Goal: Participate in discussion

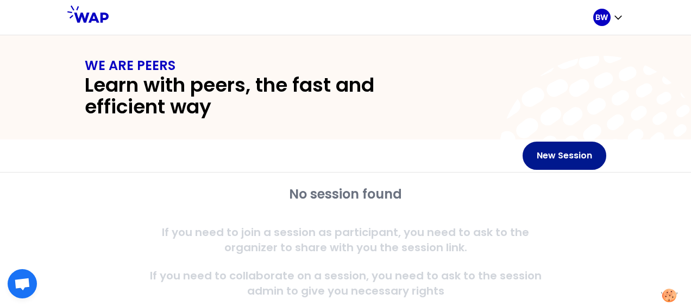
click at [573, 154] on button "New Session" at bounding box center [564, 156] width 84 height 28
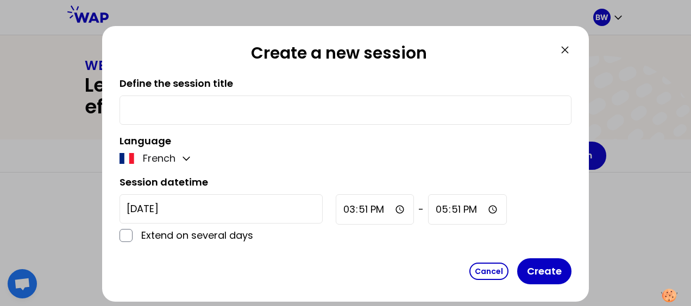
click at [565, 49] on icon at bounding box center [564, 49] width 13 height 13
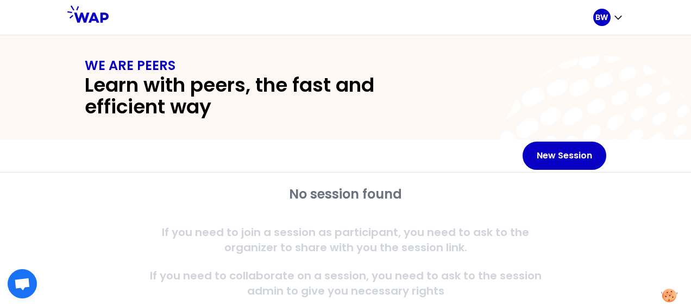
click at [195, 91] on h2 "Learn with peers, the fast and efficient way" at bounding box center [267, 95] width 365 height 43
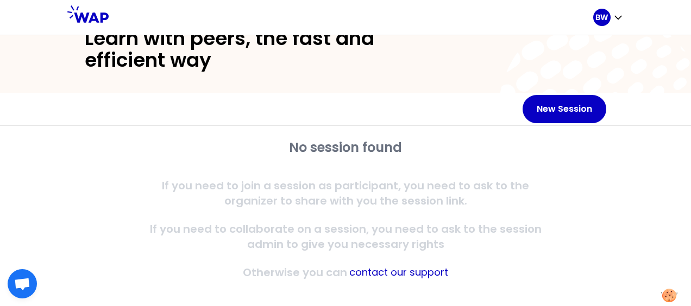
scroll to position [55, 0]
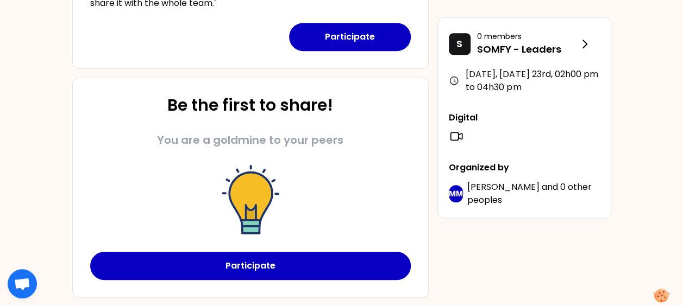
scroll to position [452, 0]
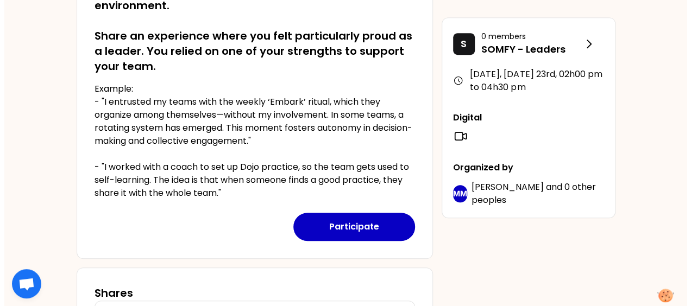
scroll to position [253, 0]
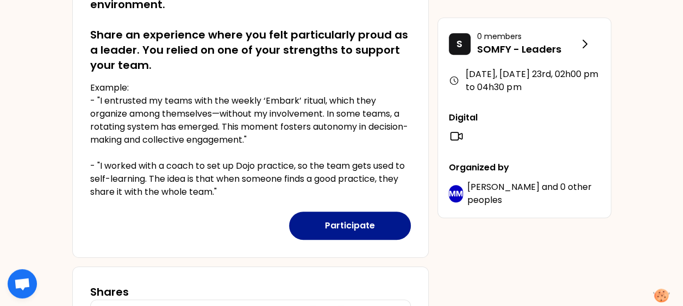
click at [359, 223] on button "Participate" at bounding box center [350, 226] width 122 height 28
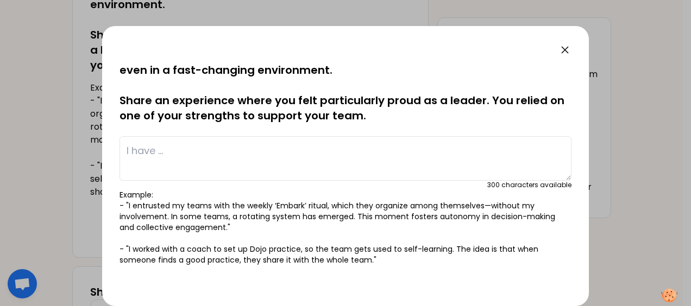
scroll to position [0, 0]
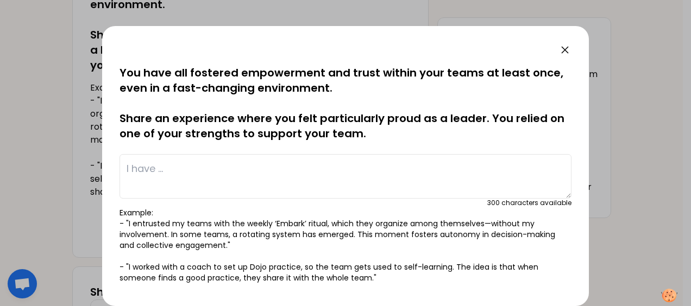
click at [308, 167] on textarea at bounding box center [345, 176] width 452 height 45
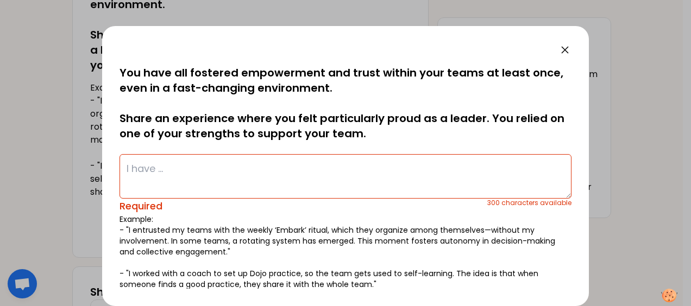
click at [358, 182] on textarea at bounding box center [345, 176] width 452 height 45
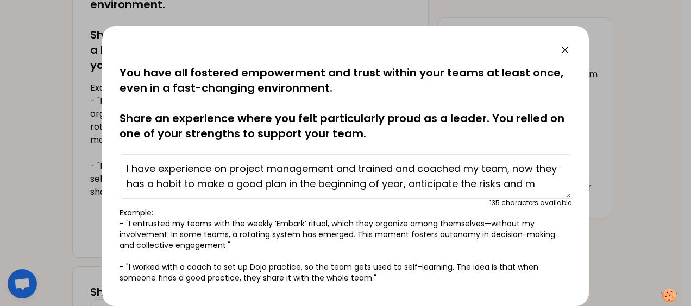
scroll to position [8, 0]
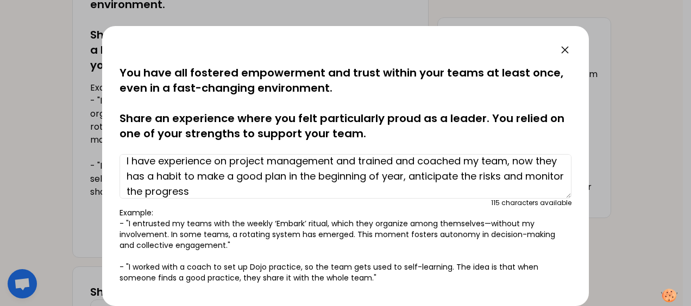
click at [430, 176] on textarea "I have experience on project management and trained and coached my team, now th…" at bounding box center [345, 176] width 452 height 45
click at [428, 176] on textarea "I have experience on project management and trained and coached my team, now th…" at bounding box center [345, 176] width 452 height 45
click at [411, 187] on textarea "I have experience on project management and trained and coached my team, now th…" at bounding box center [345, 176] width 452 height 45
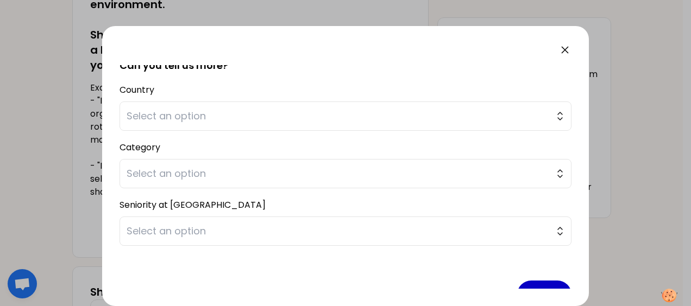
scroll to position [253, 0]
type textarea "I have experience on project management and trained and coached my team, now th…"
click at [537, 112] on span "Select an option" at bounding box center [338, 114] width 422 height 15
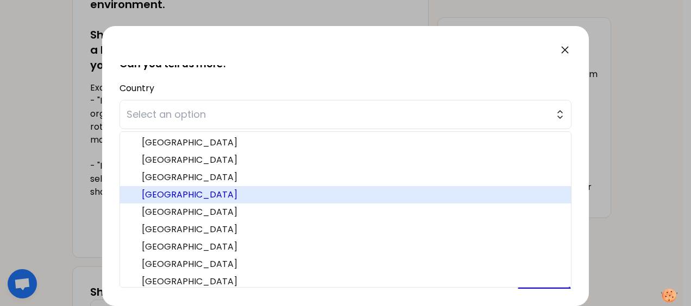
click at [296, 186] on li "[GEOGRAPHIC_DATA]" at bounding box center [345, 194] width 451 height 17
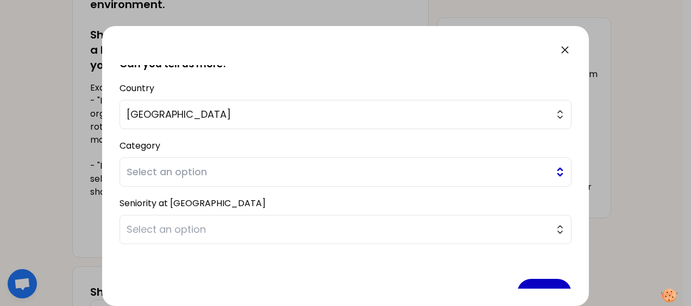
click at [331, 169] on span "Select an option" at bounding box center [338, 172] width 422 height 15
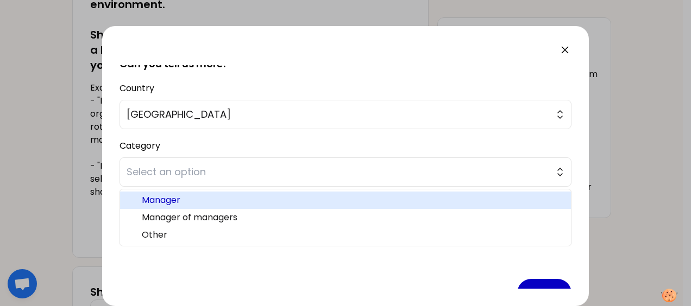
click at [303, 200] on span "Manager" at bounding box center [352, 200] width 420 height 13
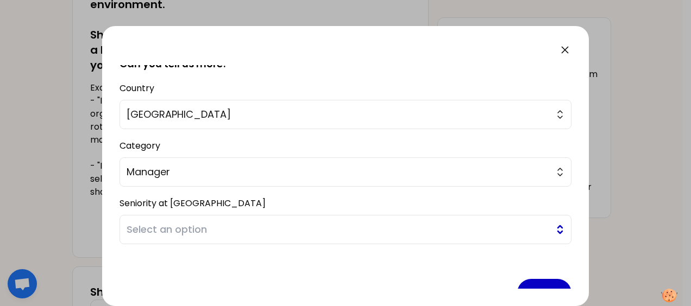
click at [305, 222] on span "Select an option" at bounding box center [338, 229] width 422 height 15
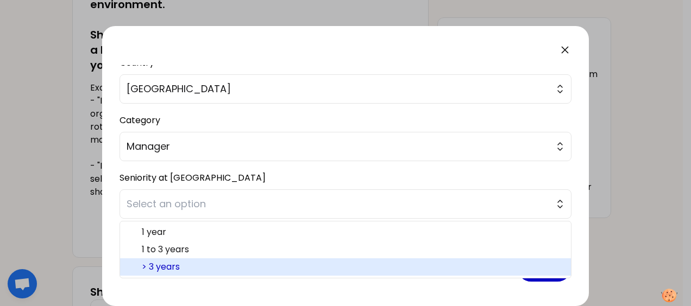
click at [281, 265] on span "> 3 years" at bounding box center [352, 267] width 420 height 13
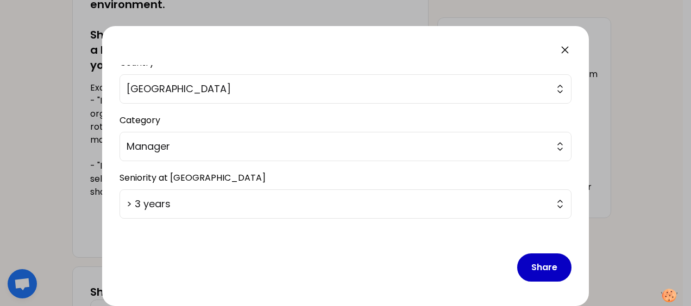
click at [288, 258] on div "Share" at bounding box center [345, 259] width 452 height 63
click at [533, 266] on button "Share" at bounding box center [544, 268] width 54 height 28
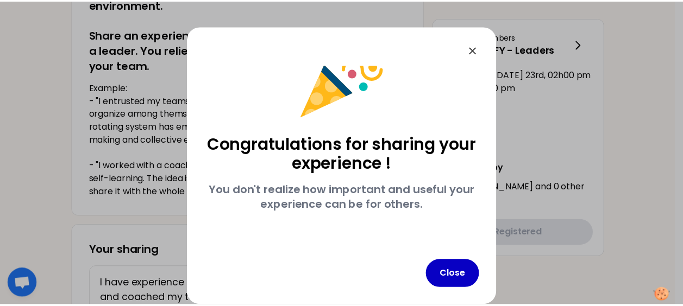
scroll to position [35, 0]
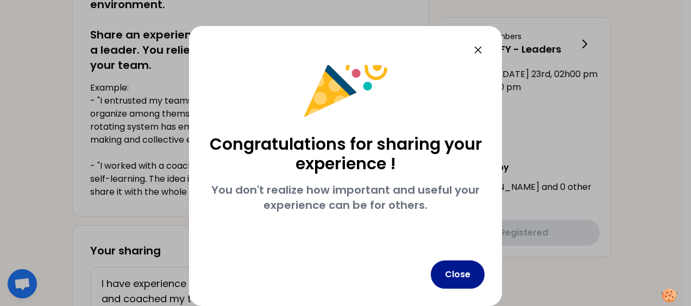
click at [458, 276] on button "Close" at bounding box center [458, 275] width 54 height 28
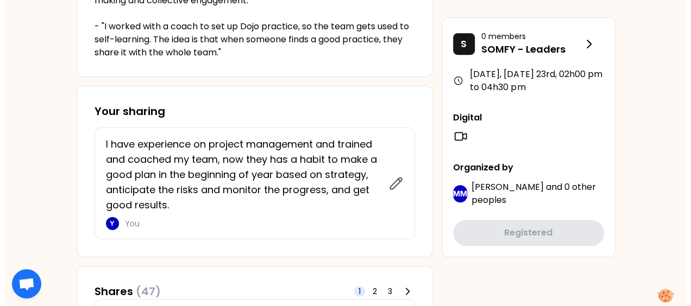
scroll to position [434, 0]
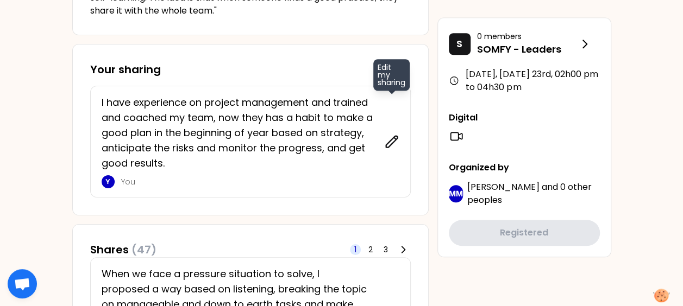
click at [387, 140] on icon at bounding box center [391, 141] width 15 height 15
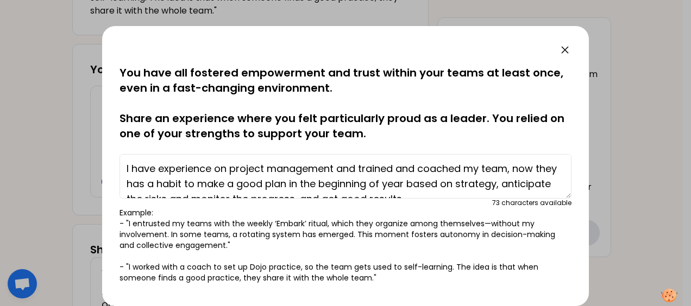
drag, startPoint x: 351, startPoint y: 169, endPoint x: 133, endPoint y: 167, distance: 217.8
click at [133, 167] on textarea "I have experience on project management and trained and coached my team, now th…" at bounding box center [345, 176] width 452 height 45
click at [343, 169] on textarea "I have experience on project management and trained and coached my team, now th…" at bounding box center [345, 176] width 452 height 45
drag, startPoint x: 357, startPoint y: 167, endPoint x: 133, endPoint y: 167, distance: 223.7
click at [133, 167] on textarea "I have experience on project management and trained and coached my team, now th…" at bounding box center [345, 176] width 452 height 45
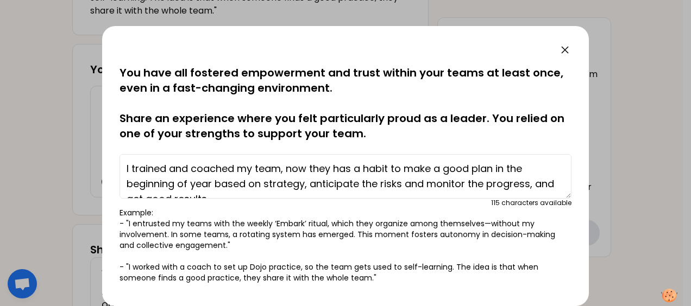
click at [281, 172] on textarea "I trained and coached my team, now they has a habit to make a good plan in the …" at bounding box center [345, 176] width 452 height 45
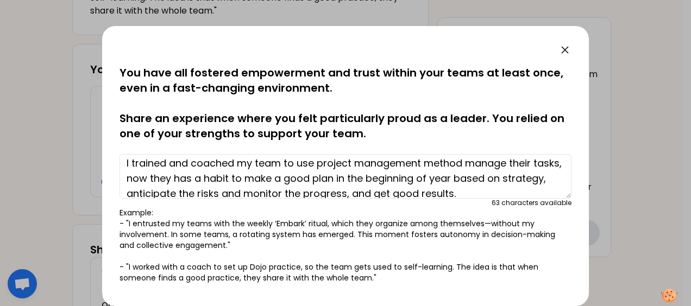
scroll to position [0, 0]
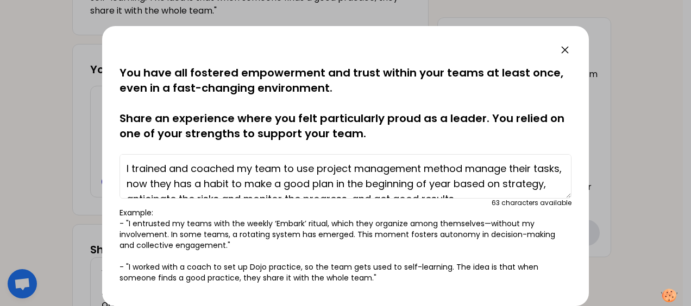
drag, startPoint x: 190, startPoint y: 170, endPoint x: 131, endPoint y: 170, distance: 58.6
click at [131, 170] on textarea "I trained and coached my team to use project management method manage their tas…" at bounding box center [345, 176] width 452 height 45
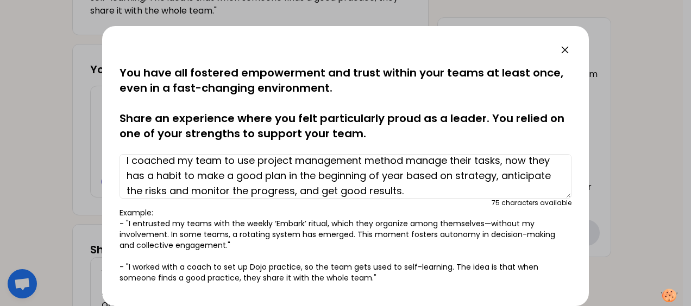
scroll to position [15, 0]
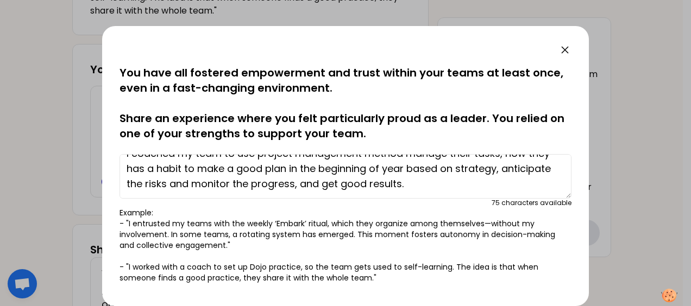
click at [165, 167] on textarea "I coached my team to use project management method manage their tasks, now they…" at bounding box center [345, 176] width 452 height 45
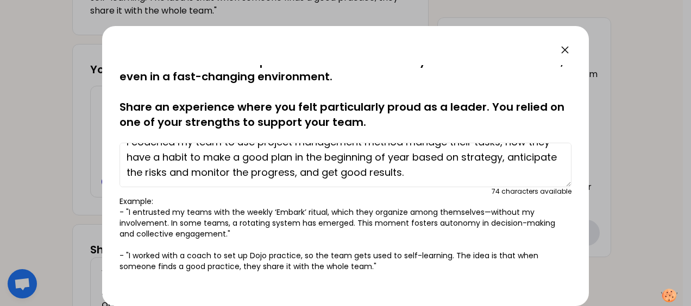
scroll to position [18, 0]
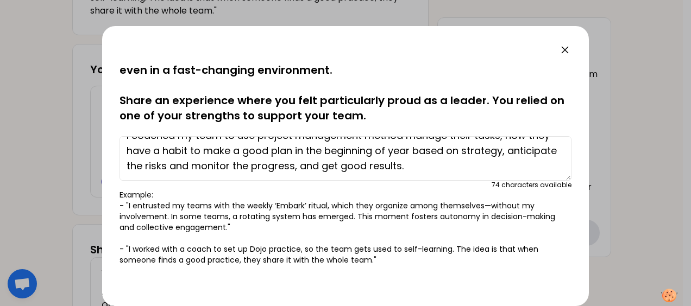
click at [345, 165] on textarea "I coached my team to use project management method manage their tasks, now they…" at bounding box center [345, 158] width 452 height 45
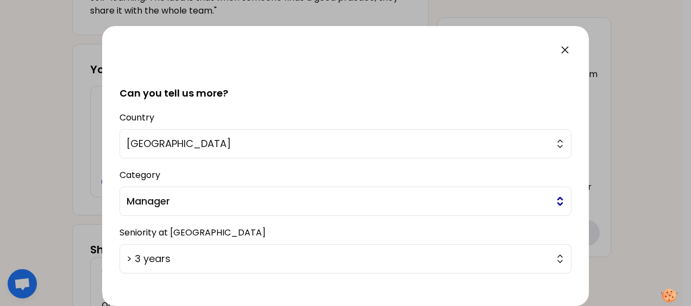
scroll to position [279, 0]
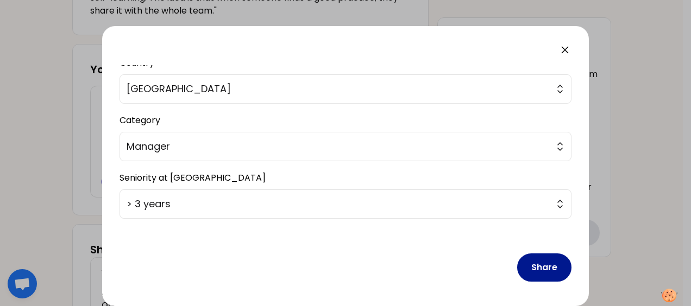
type textarea "I coached my team to use project management method manage their tasks, now they…"
click at [539, 264] on button "Share" at bounding box center [544, 268] width 54 height 28
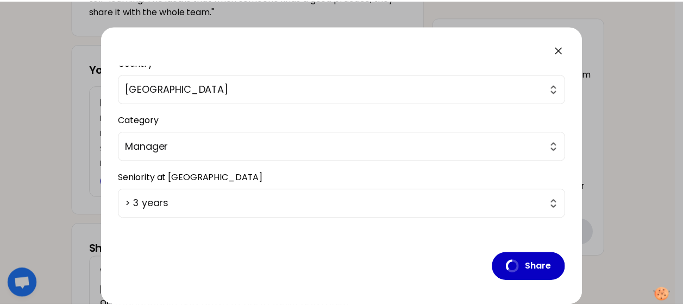
scroll to position [35, 0]
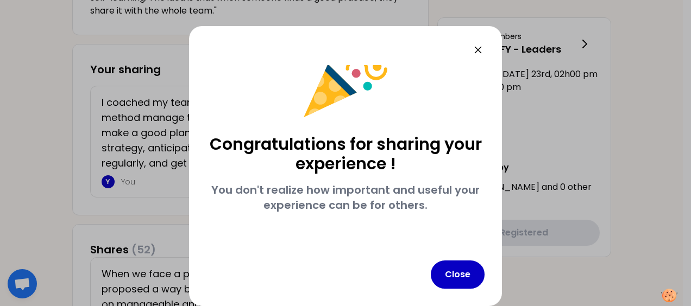
click at [481, 47] on icon at bounding box center [477, 49] width 13 height 13
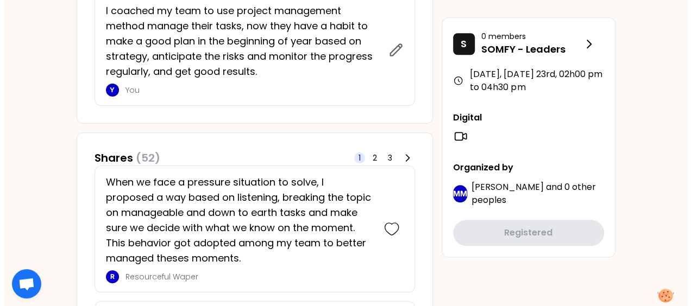
scroll to position [525, 0]
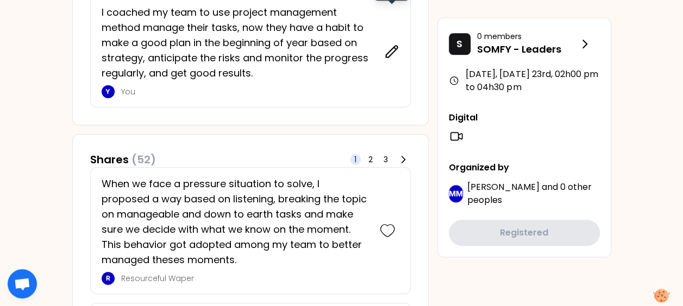
click at [392, 55] on icon at bounding box center [391, 51] width 15 height 15
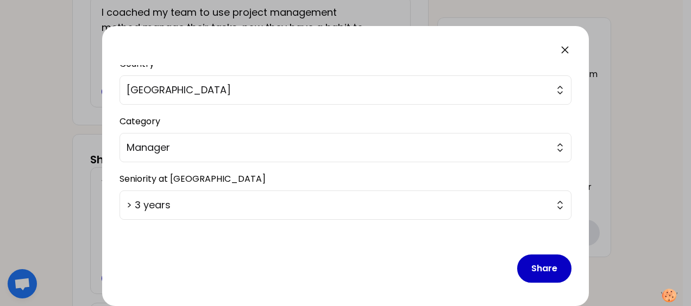
scroll to position [279, 0]
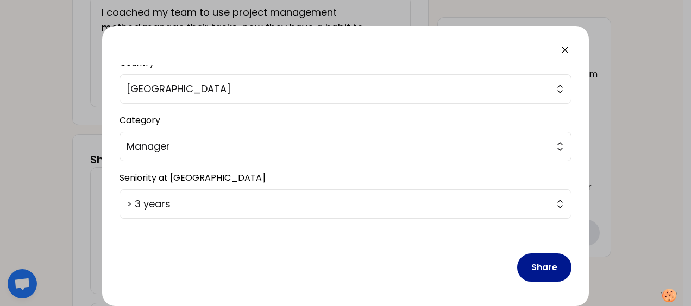
click at [534, 268] on button "Share" at bounding box center [544, 268] width 54 height 28
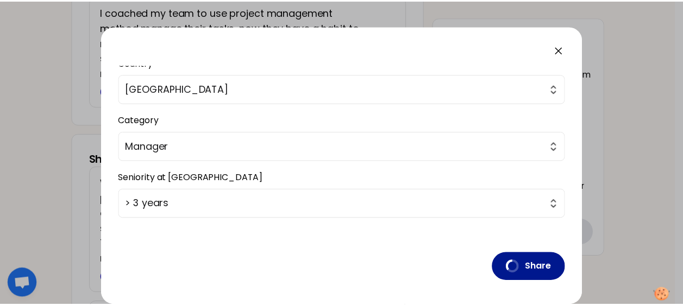
scroll to position [35, 0]
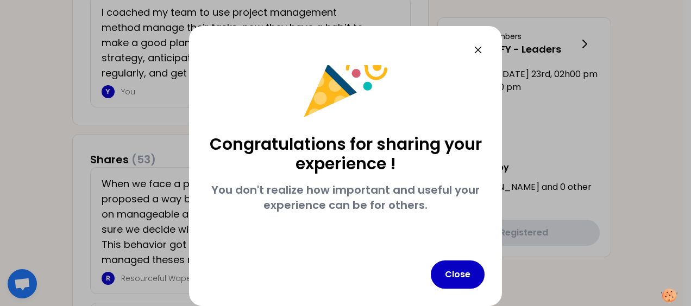
click at [481, 49] on icon at bounding box center [478, 50] width 7 height 7
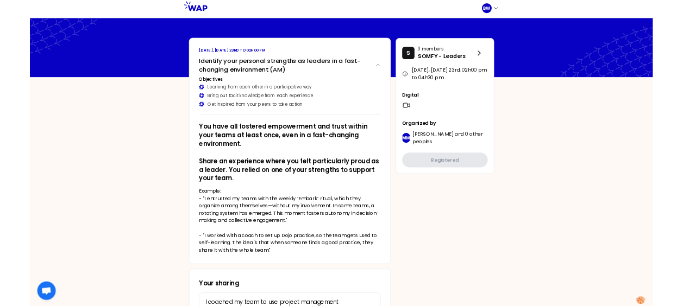
scroll to position [0, 0]
